Goal: Find specific page/section: Find specific page/section

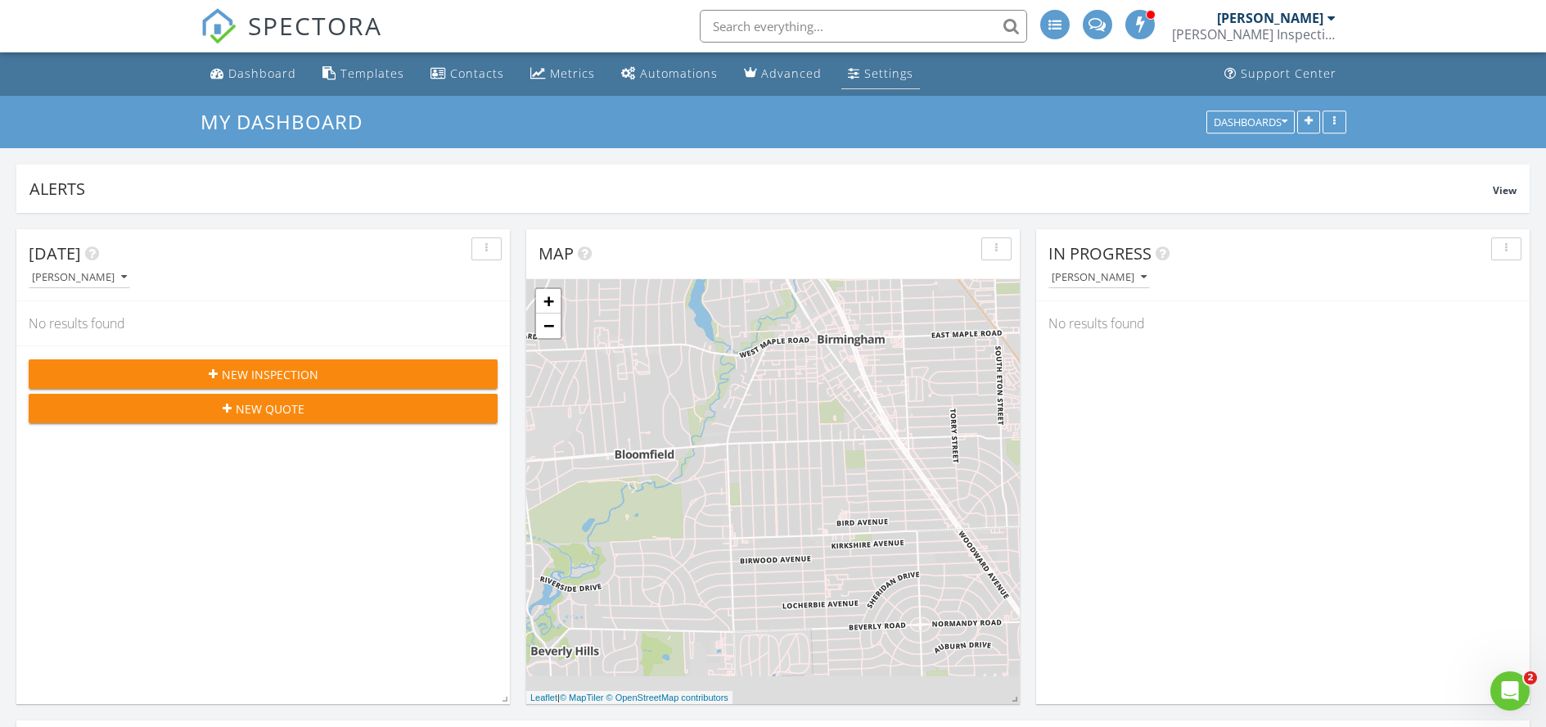
click at [864, 75] on div "Settings" at bounding box center [888, 73] width 49 height 16
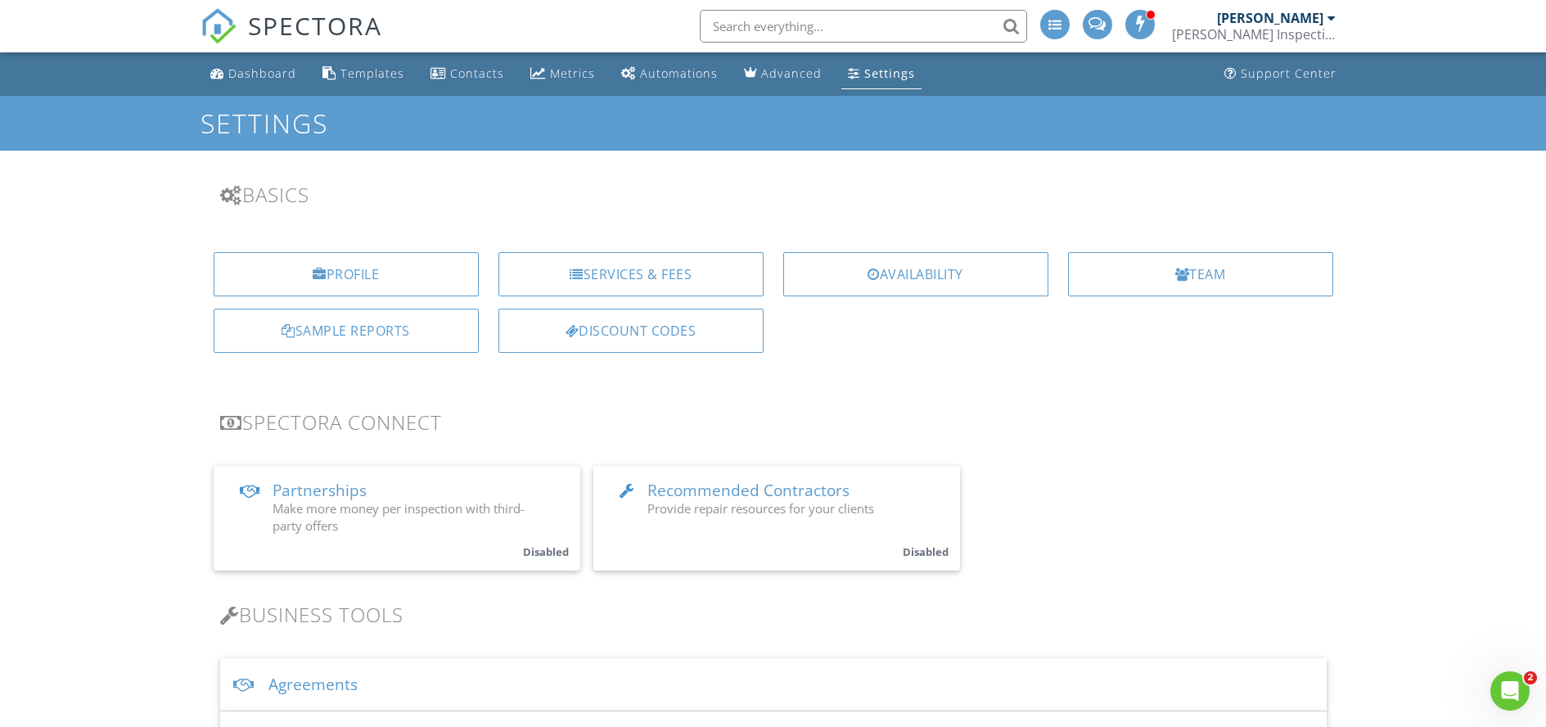
click at [1319, 21] on div "[PERSON_NAME]" at bounding box center [1270, 18] width 106 height 16
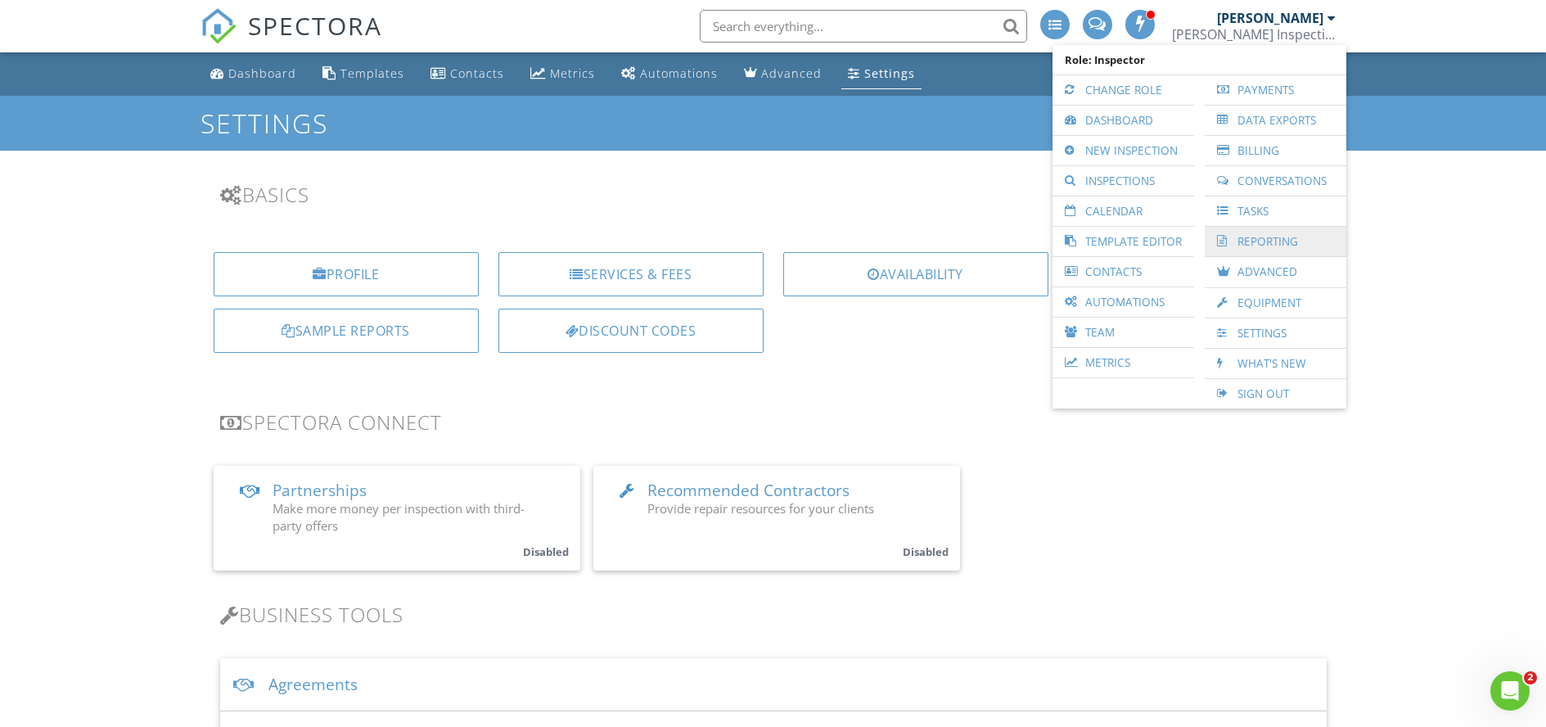
click at [1277, 248] on link "Reporting" at bounding box center [1275, 241] width 125 height 29
